Goal: Complete application form

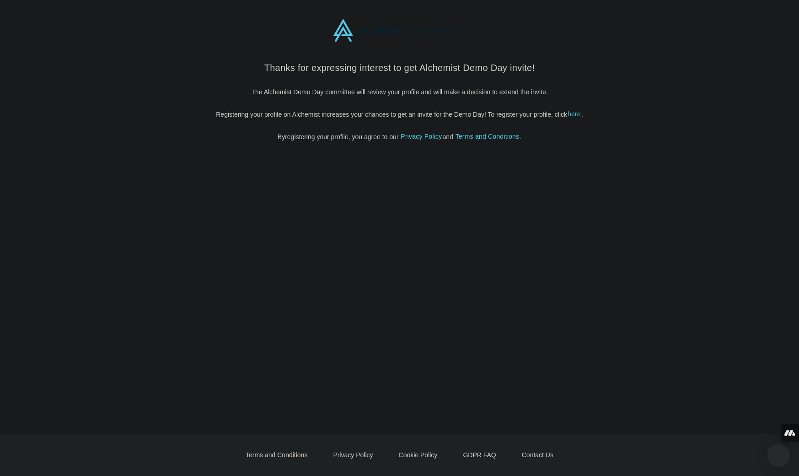
click at [578, 115] on link "here" at bounding box center [574, 114] width 14 height 11
